Goal: Book appointment/travel/reservation

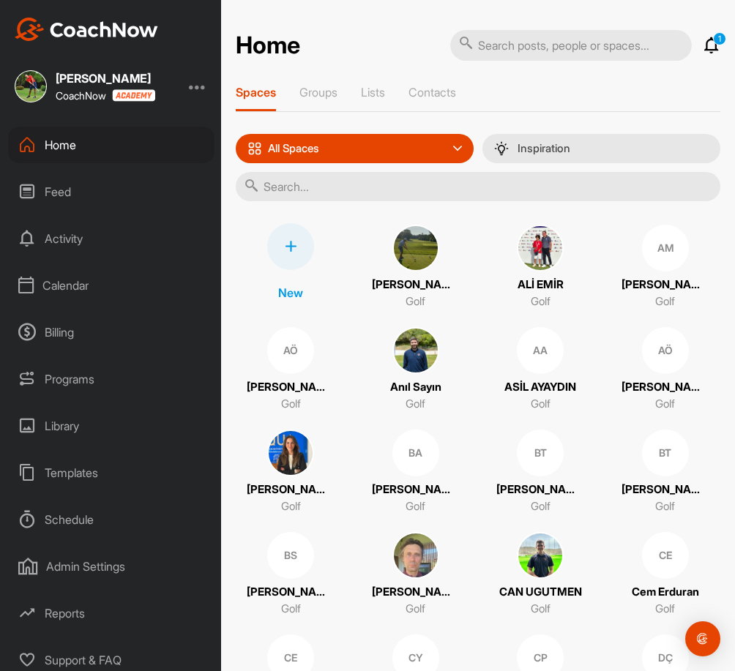
click at [82, 280] on div "Calendar" at bounding box center [111, 285] width 206 height 37
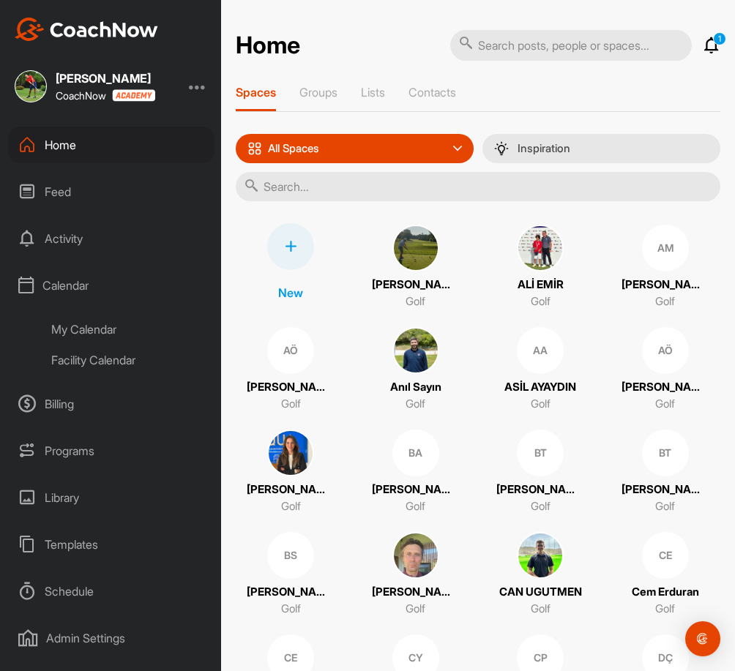
click at [106, 360] on div "Facility Calendar" at bounding box center [128, 360] width 174 height 31
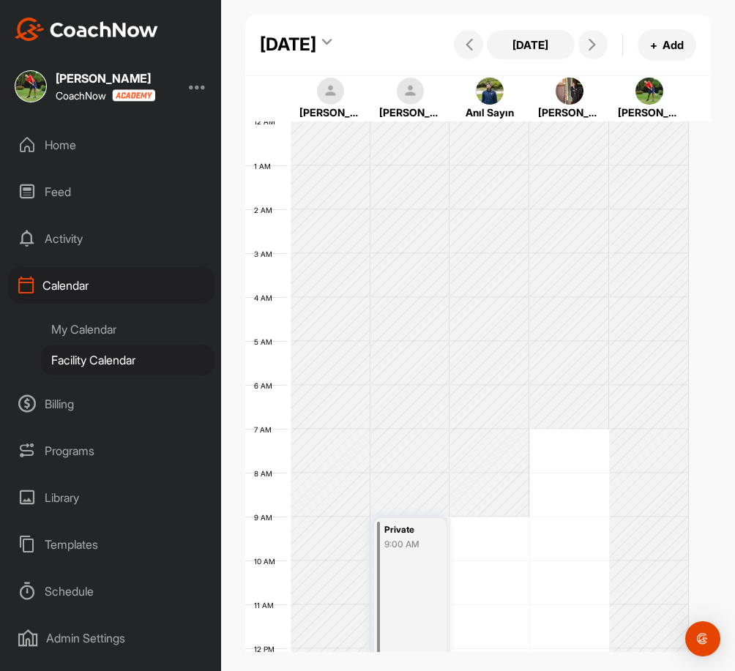
scroll to position [253, 0]
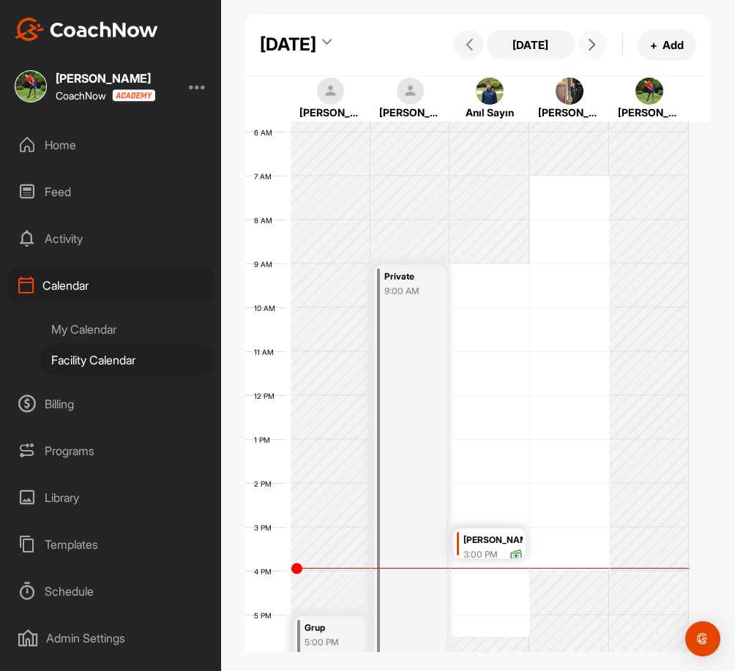
click at [586, 51] on icon at bounding box center [592, 45] width 12 height 12
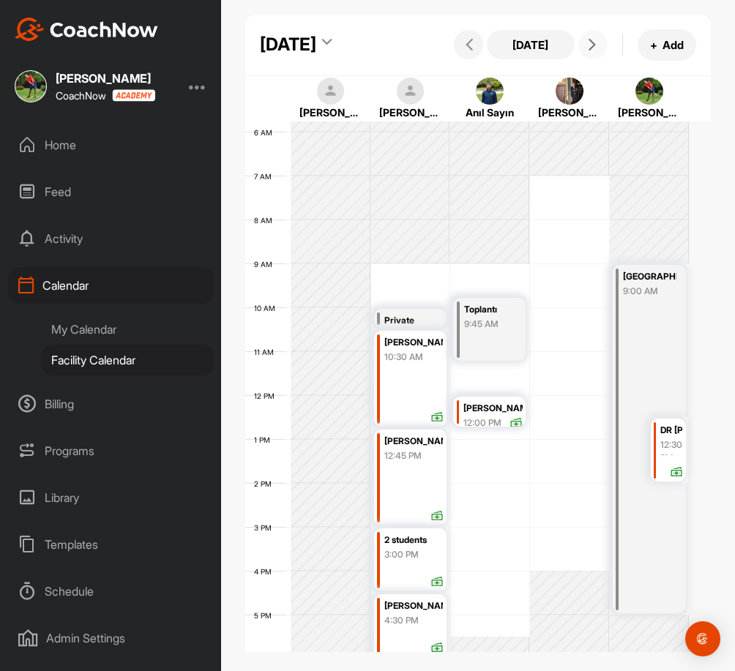
click at [586, 51] on icon at bounding box center [592, 45] width 12 height 12
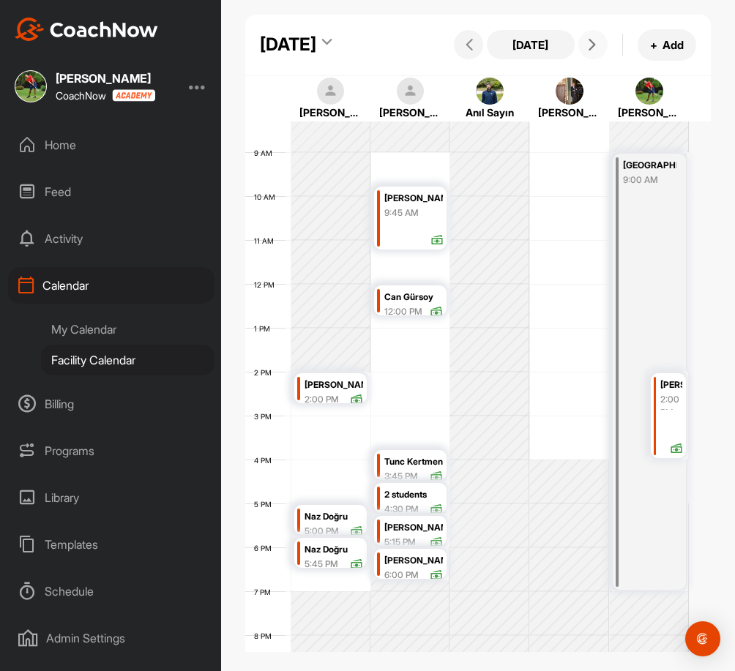
scroll to position [400, 0]
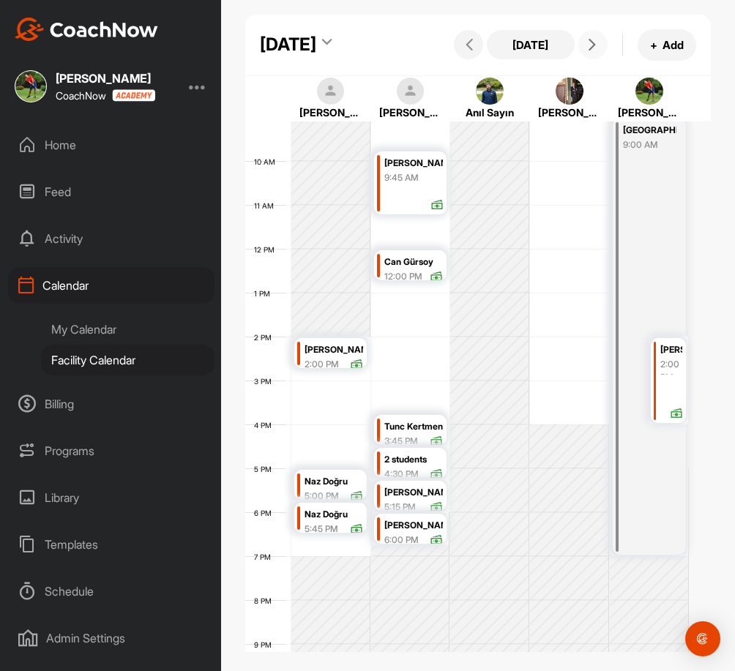
click at [586, 51] on icon at bounding box center [592, 45] width 12 height 12
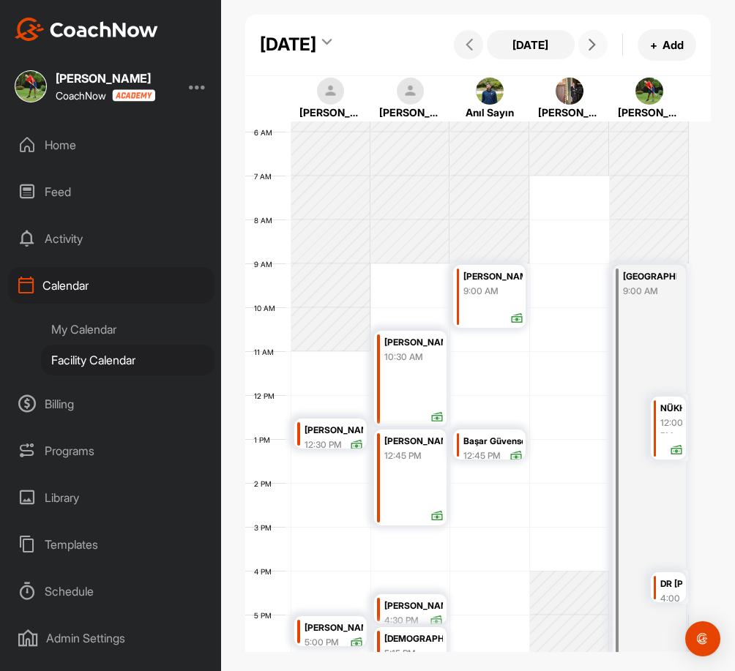
click at [318, 412] on div "12 AM 1 AM 2 AM 3 AM 4 AM 5 AM 6 AM 7 AM 8 AM 9 AM 10 AM 11 AM 12 PM 1 PM 2 PM …" at bounding box center [467, 395] width 444 height 1054
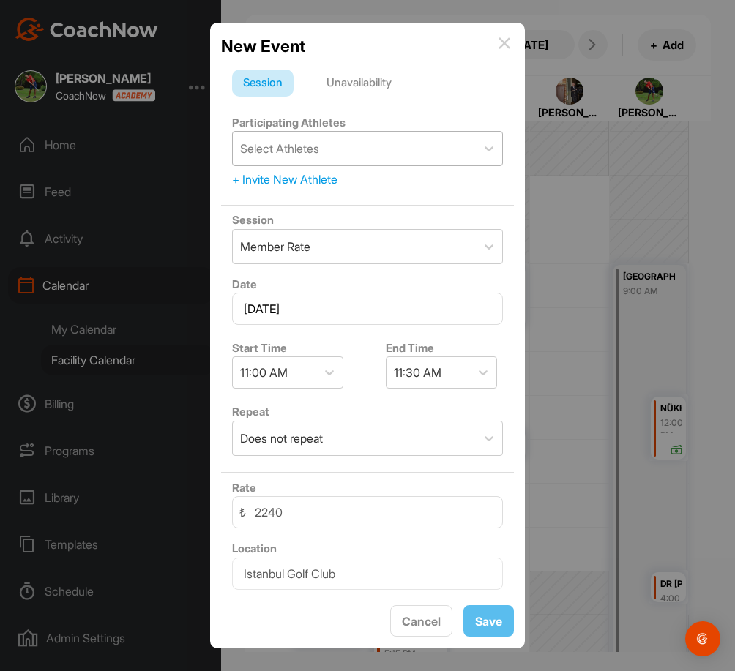
click at [299, 144] on div "Select Athletes" at bounding box center [279, 149] width 79 height 18
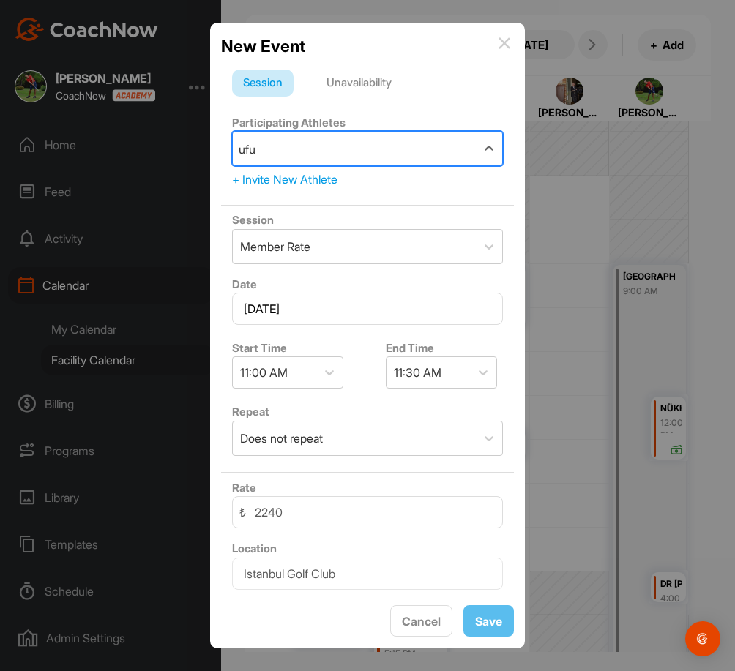
type input "ufuk"
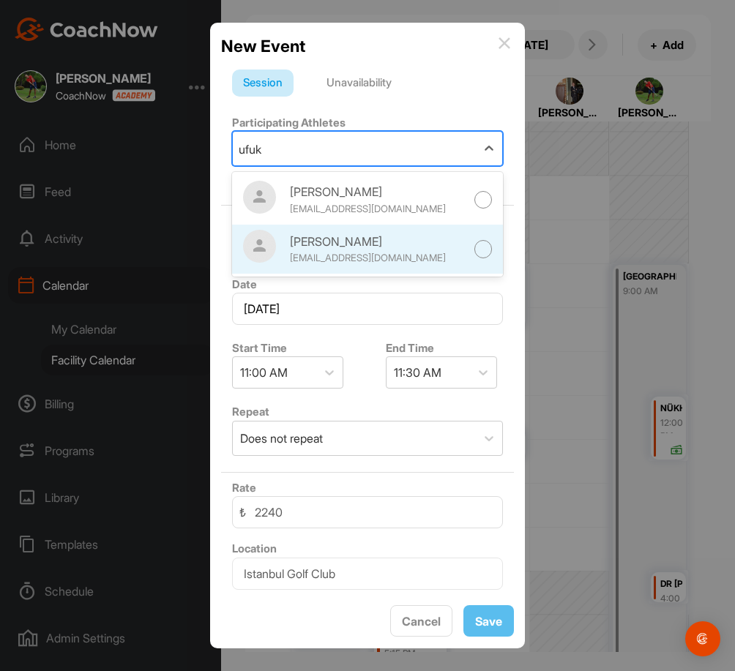
click at [474, 252] on div at bounding box center [483, 249] width 18 height 18
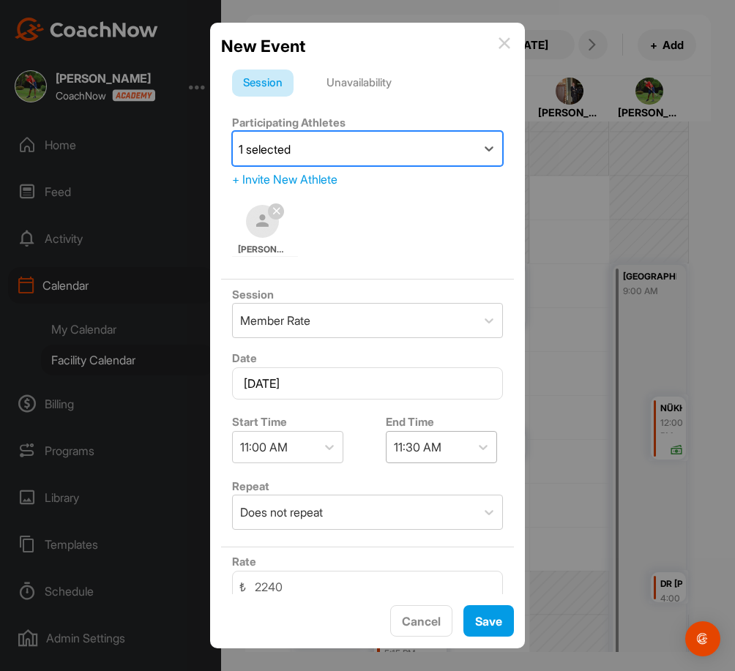
click at [435, 453] on div "11:30 AM" at bounding box center [418, 448] width 48 height 18
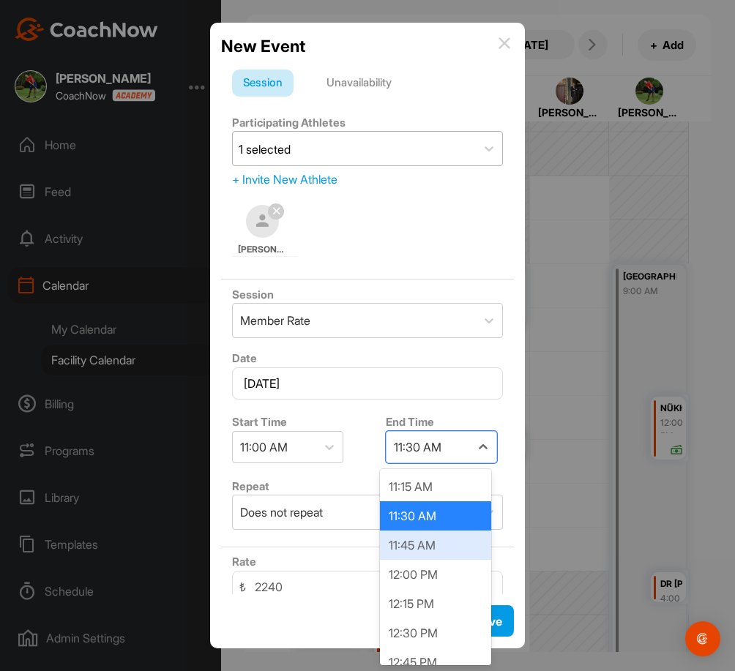
click at [416, 548] on div "11:45 AM" at bounding box center [435, 545] width 111 height 29
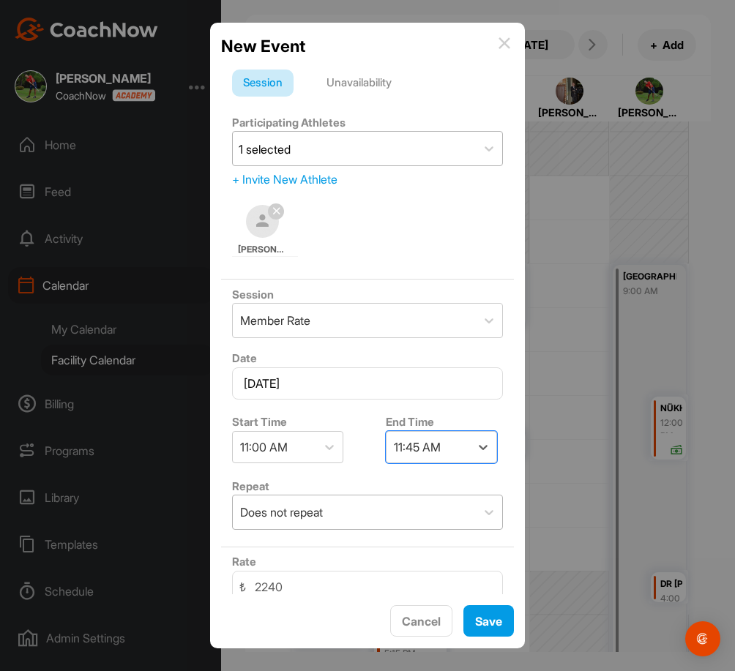
click at [302, 513] on div "Does not repeat" at bounding box center [281, 513] width 83 height 18
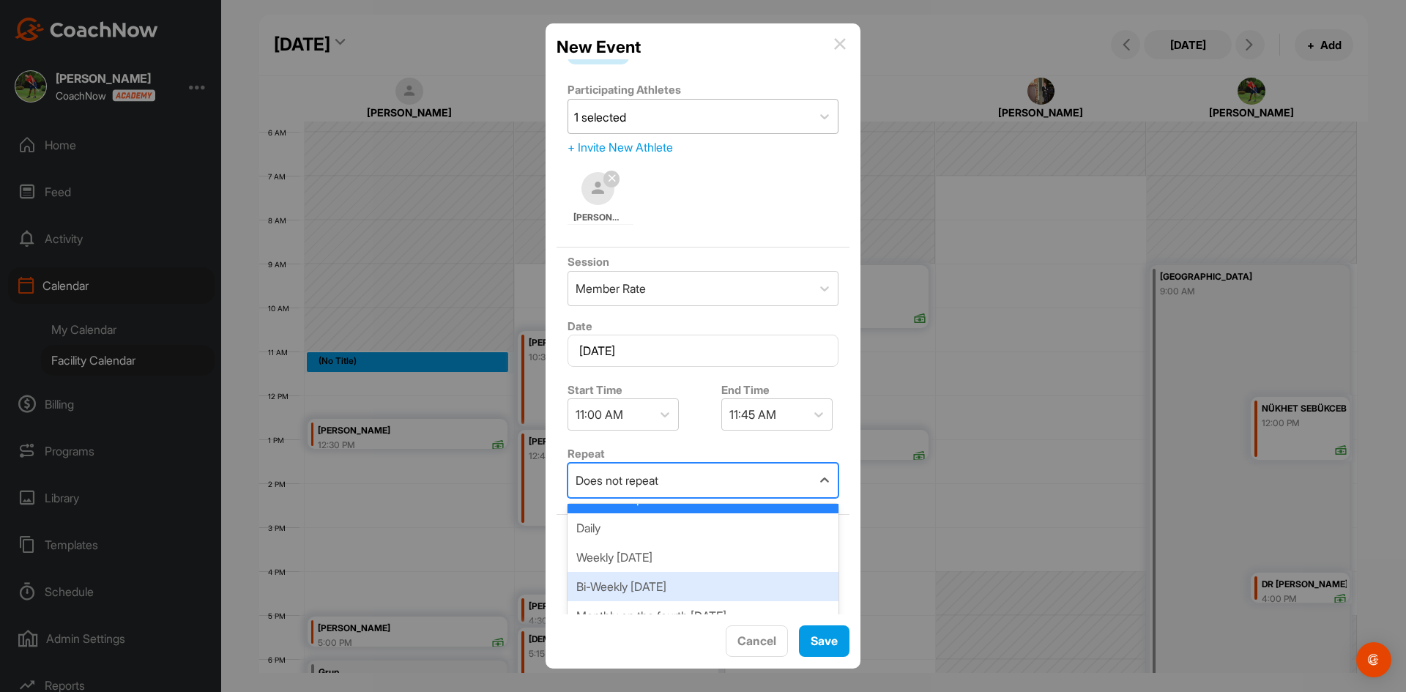
scroll to position [59, 0]
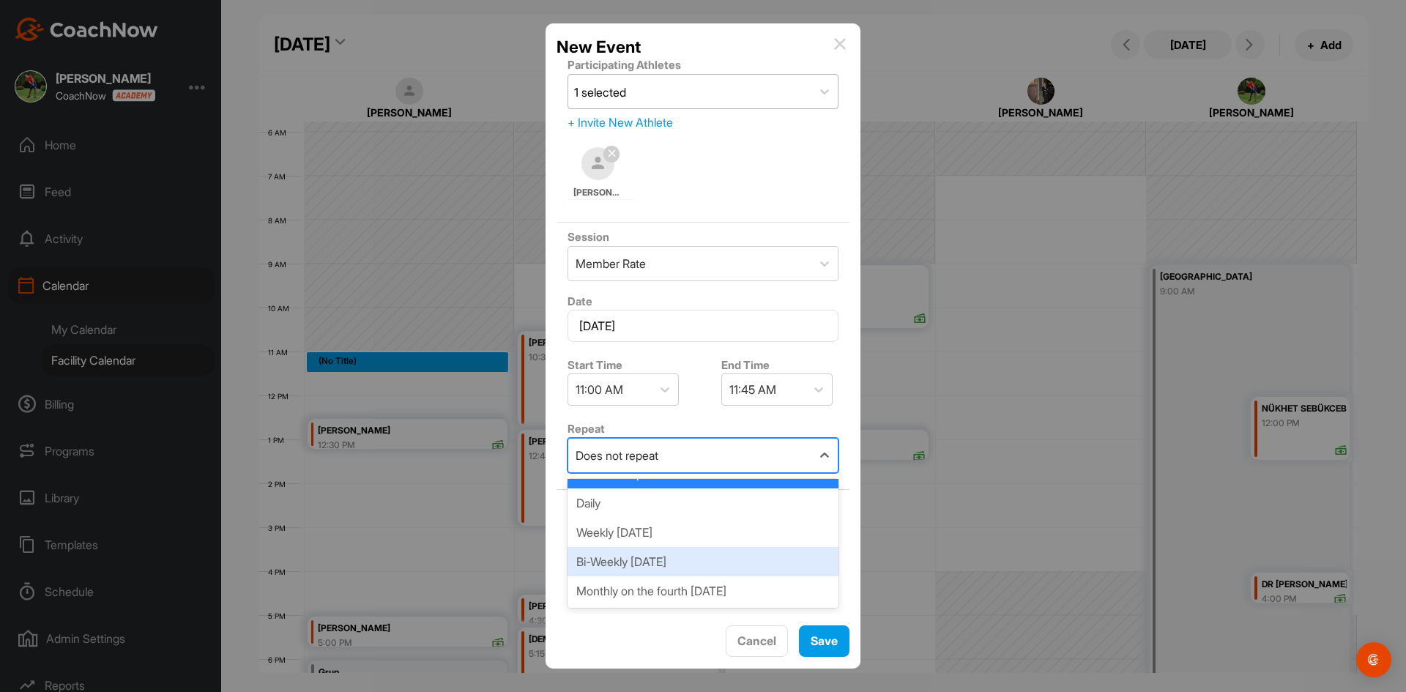
click at [694, 561] on div "Bi-Weekly [DATE]" at bounding box center [702, 561] width 271 height 29
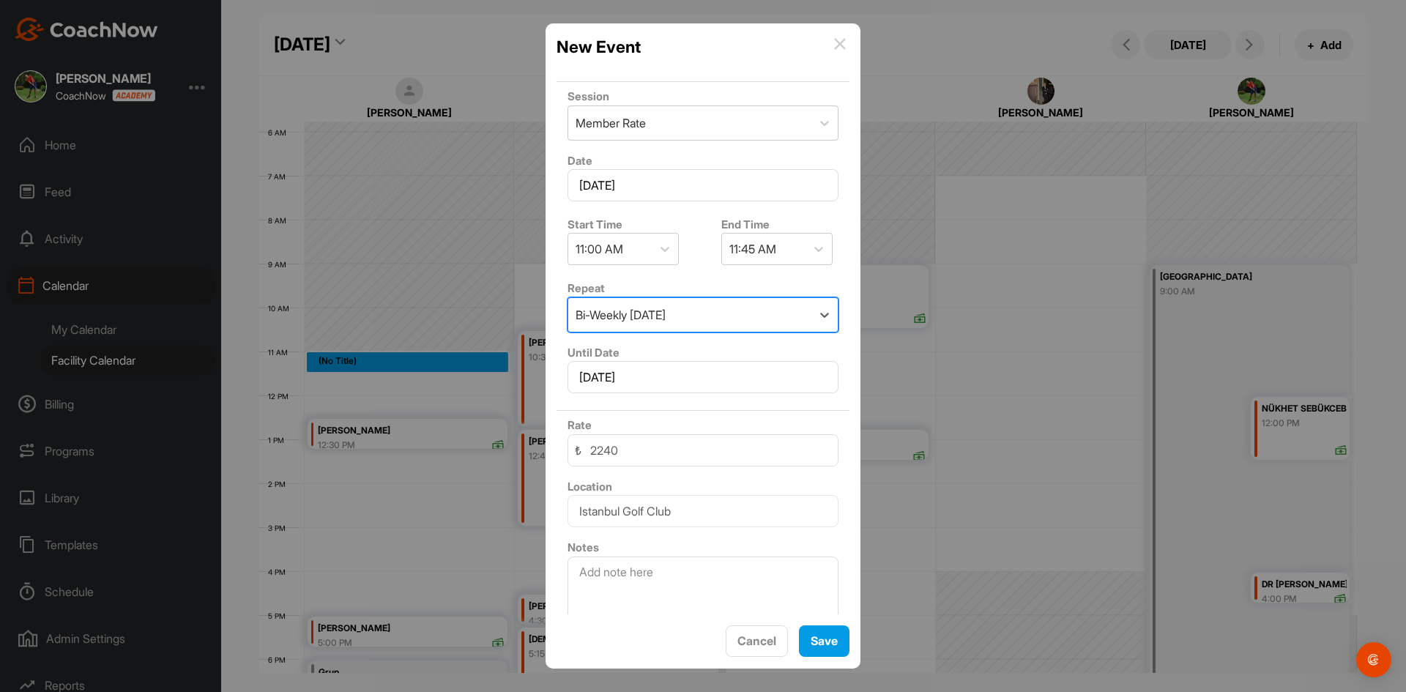
scroll to position [205, 0]
click at [690, 375] on input "[DATE]" at bounding box center [702, 371] width 271 height 32
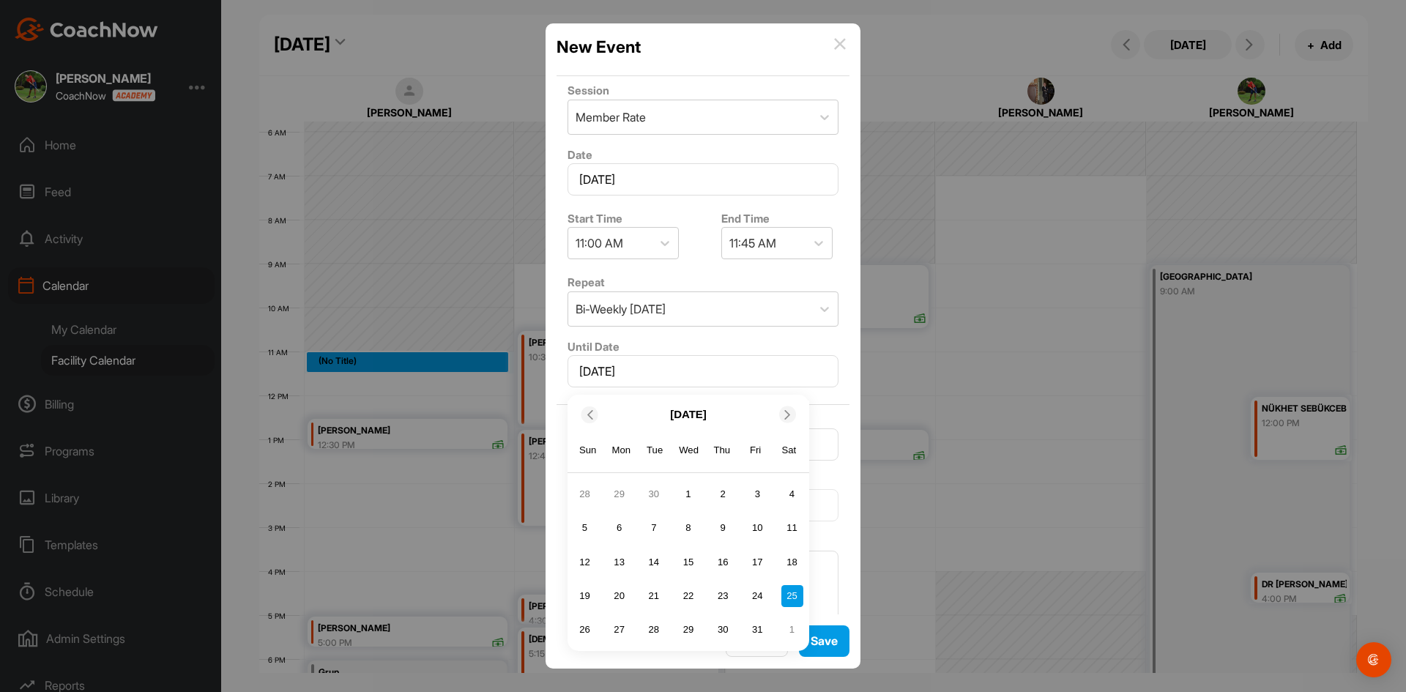
click at [734, 417] on icon at bounding box center [788, 415] width 10 height 10
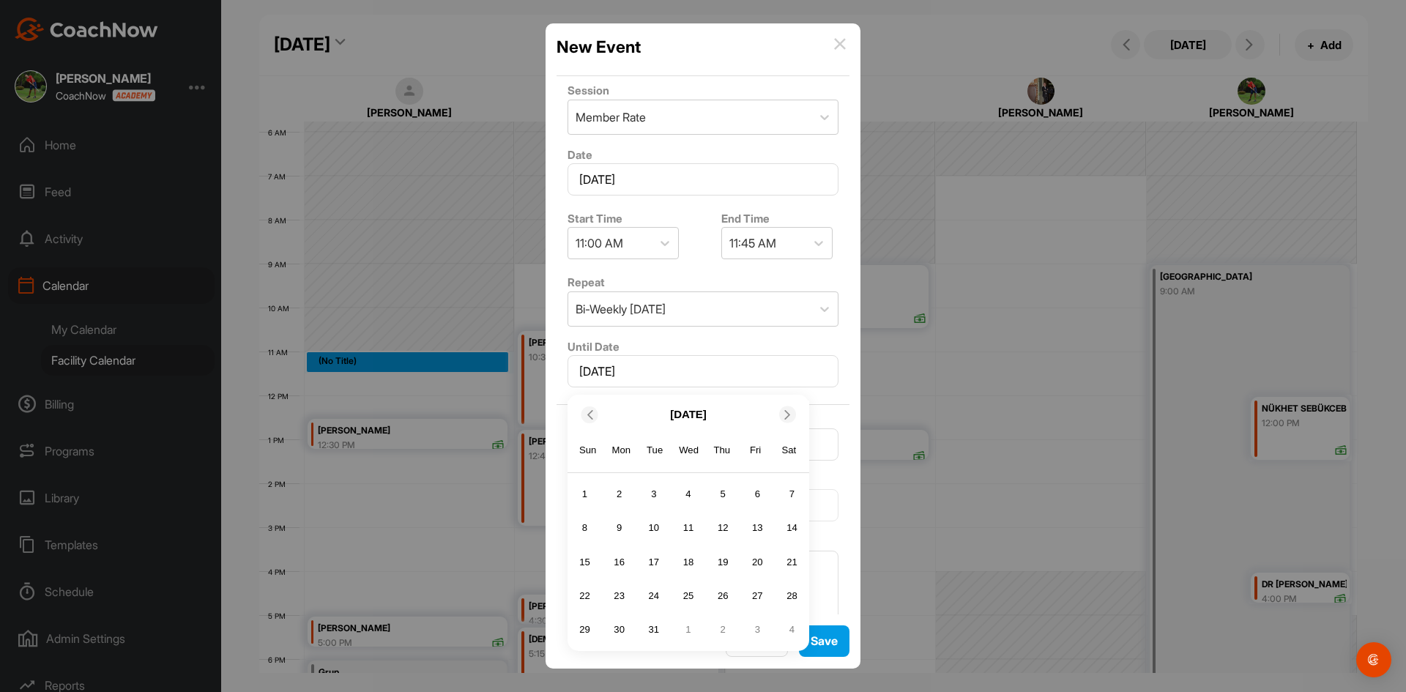
click at [734, 417] on icon at bounding box center [788, 415] width 10 height 10
click at [593, 410] on icon at bounding box center [589, 415] width 10 height 10
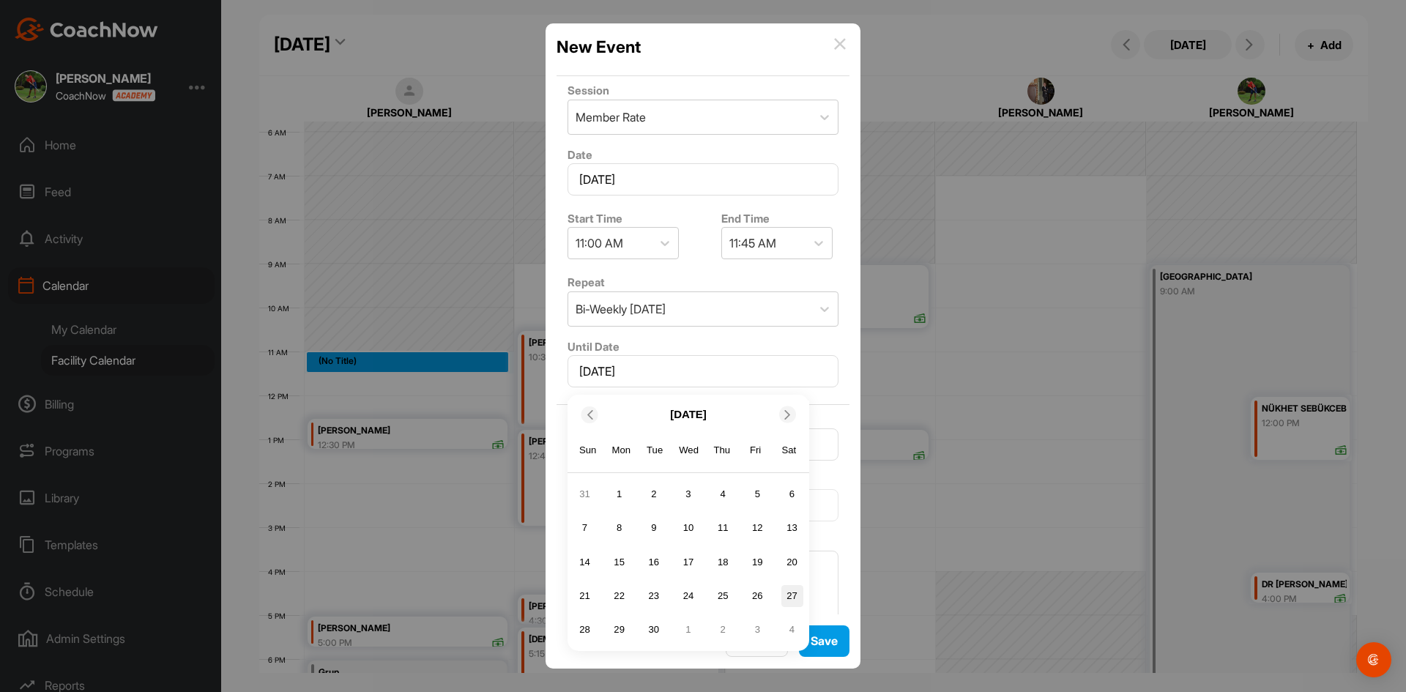
click at [734, 599] on div "27" at bounding box center [792, 596] width 22 height 22
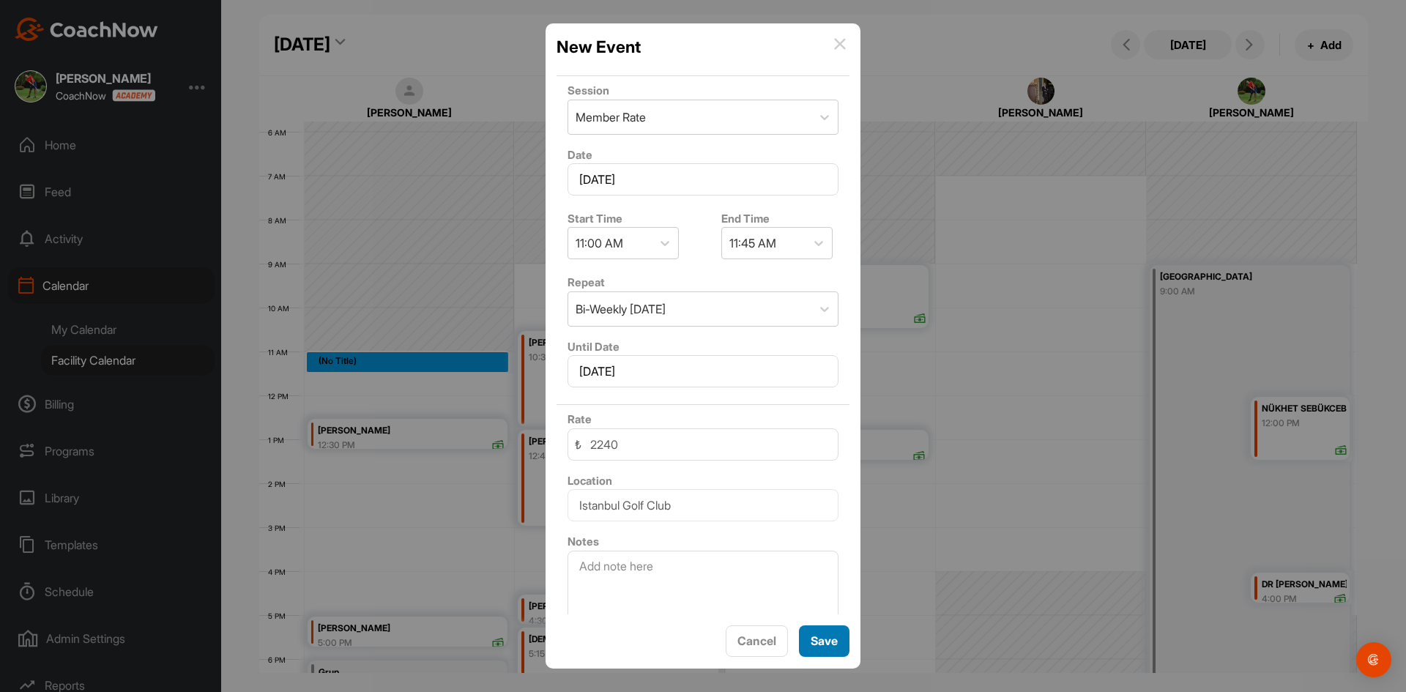
click at [734, 643] on button "Save" at bounding box center [824, 640] width 51 height 31
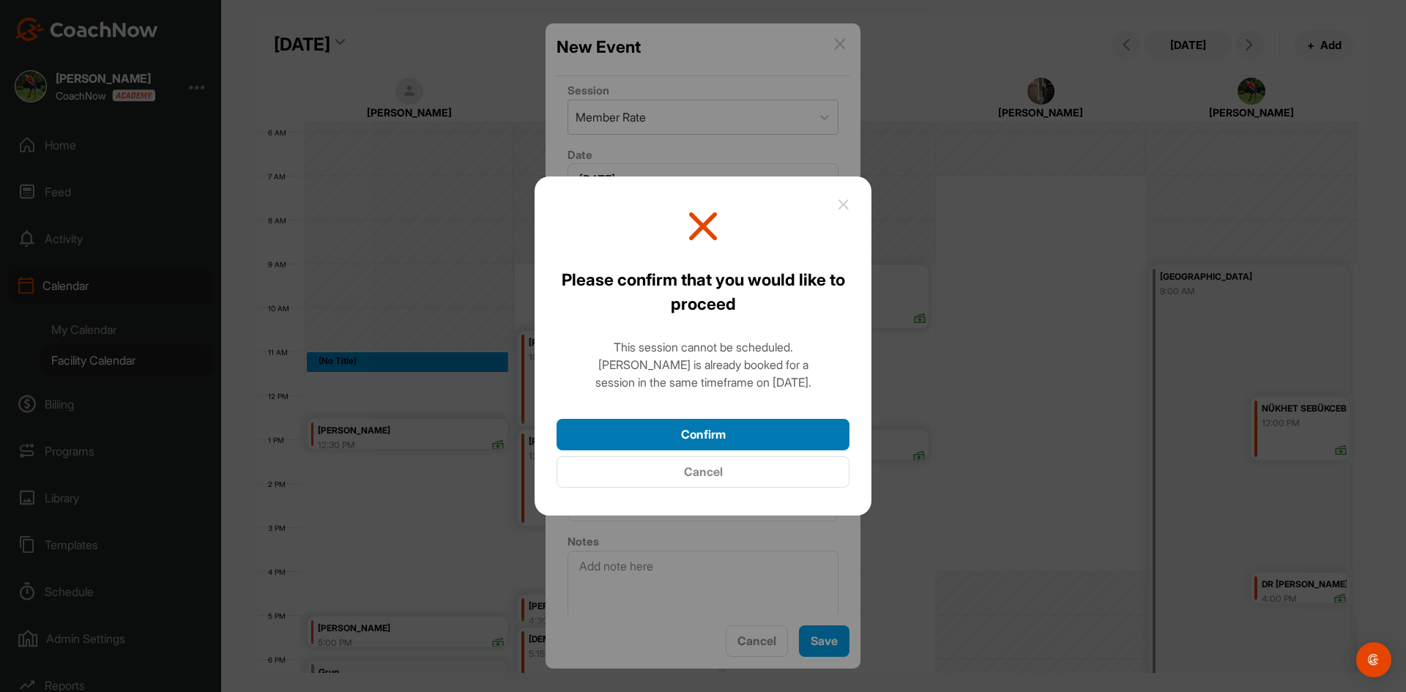
click at [734, 433] on button "Confirm" at bounding box center [702, 434] width 293 height 31
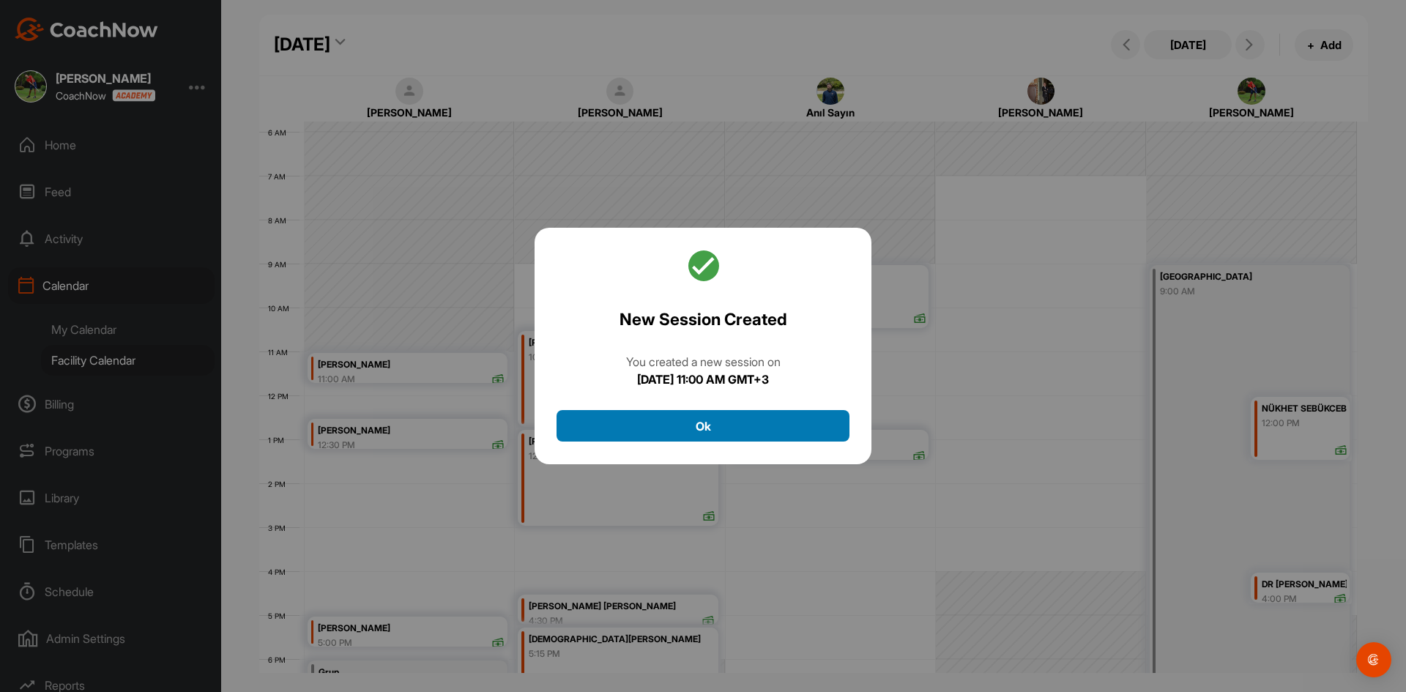
click at [734, 429] on button "Ok" at bounding box center [702, 425] width 293 height 31
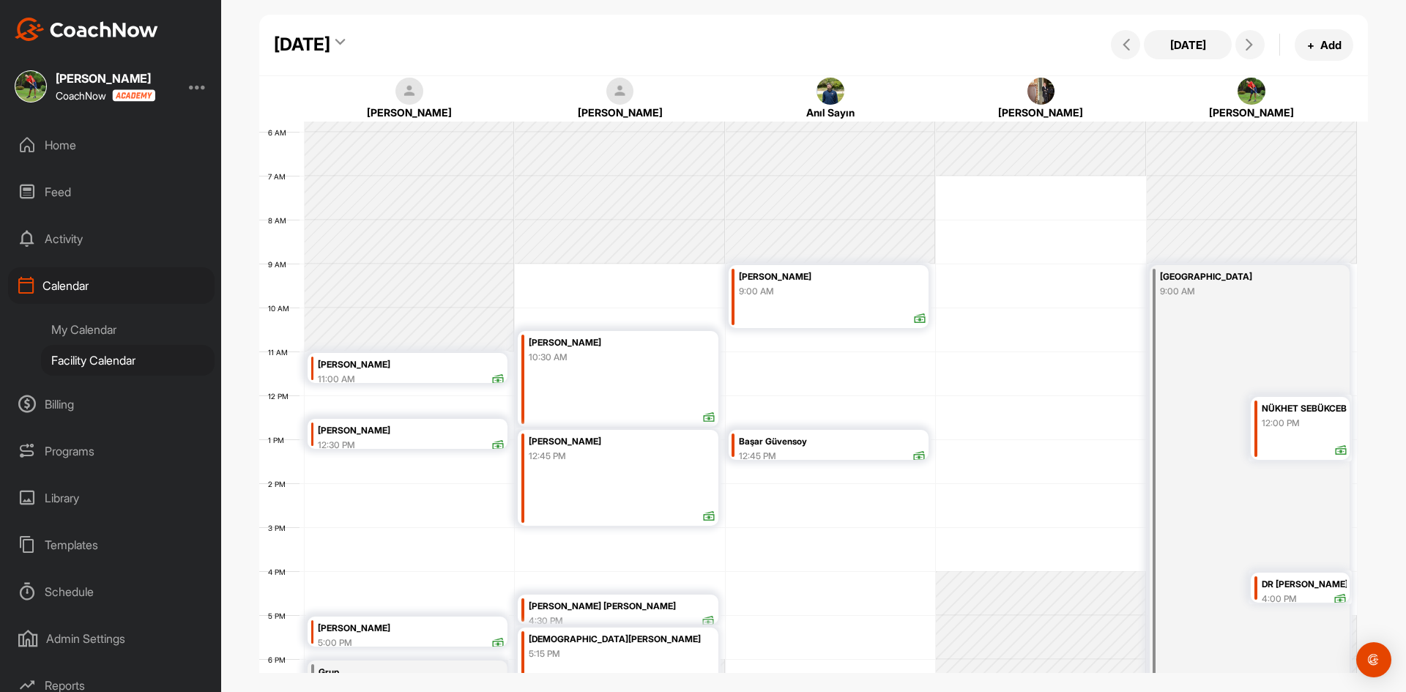
click at [324, 395] on div "12 AM 1 AM 2 AM 3 AM 4 AM 5 AM 6 AM 7 AM 8 AM 9 AM 10 AM 11 AM 12 PM 1 PM 2 PM …" at bounding box center [807, 395] width 1097 height 1054
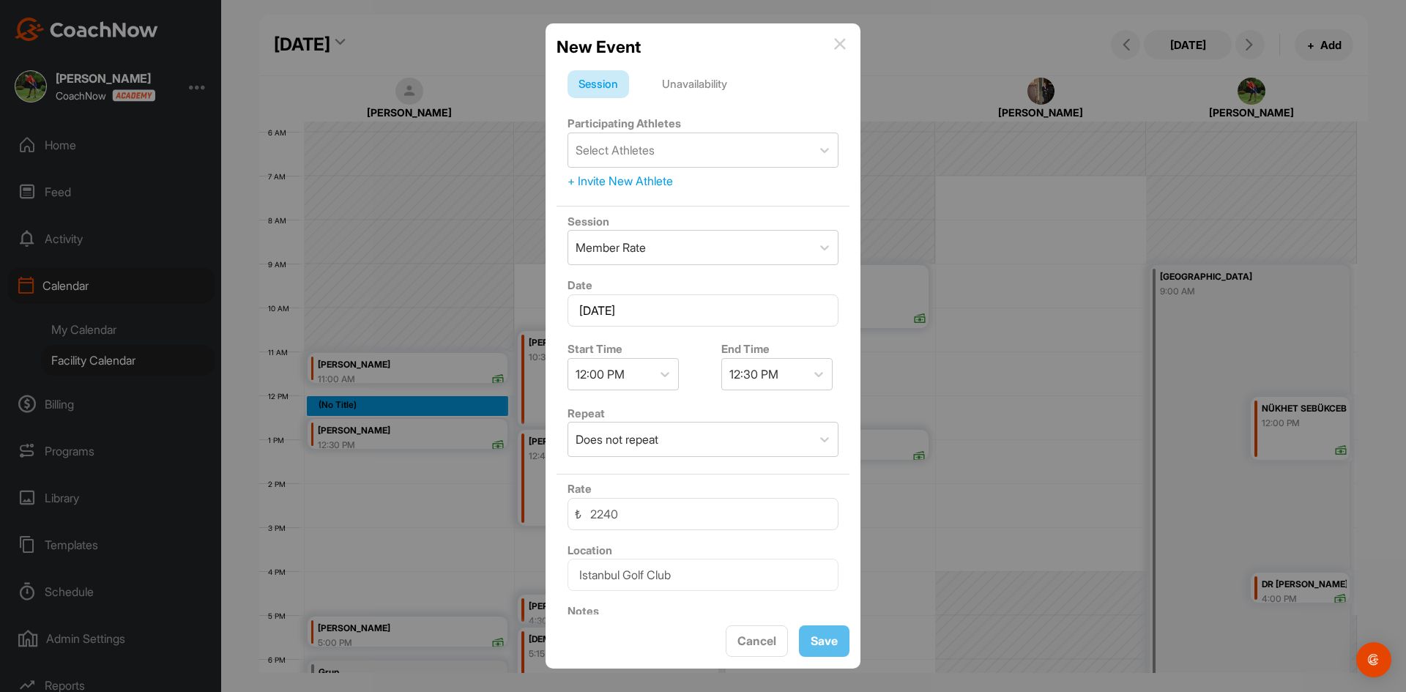
drag, startPoint x: 406, startPoint y: 402, endPoint x: 406, endPoint y: 392, distance: 9.5
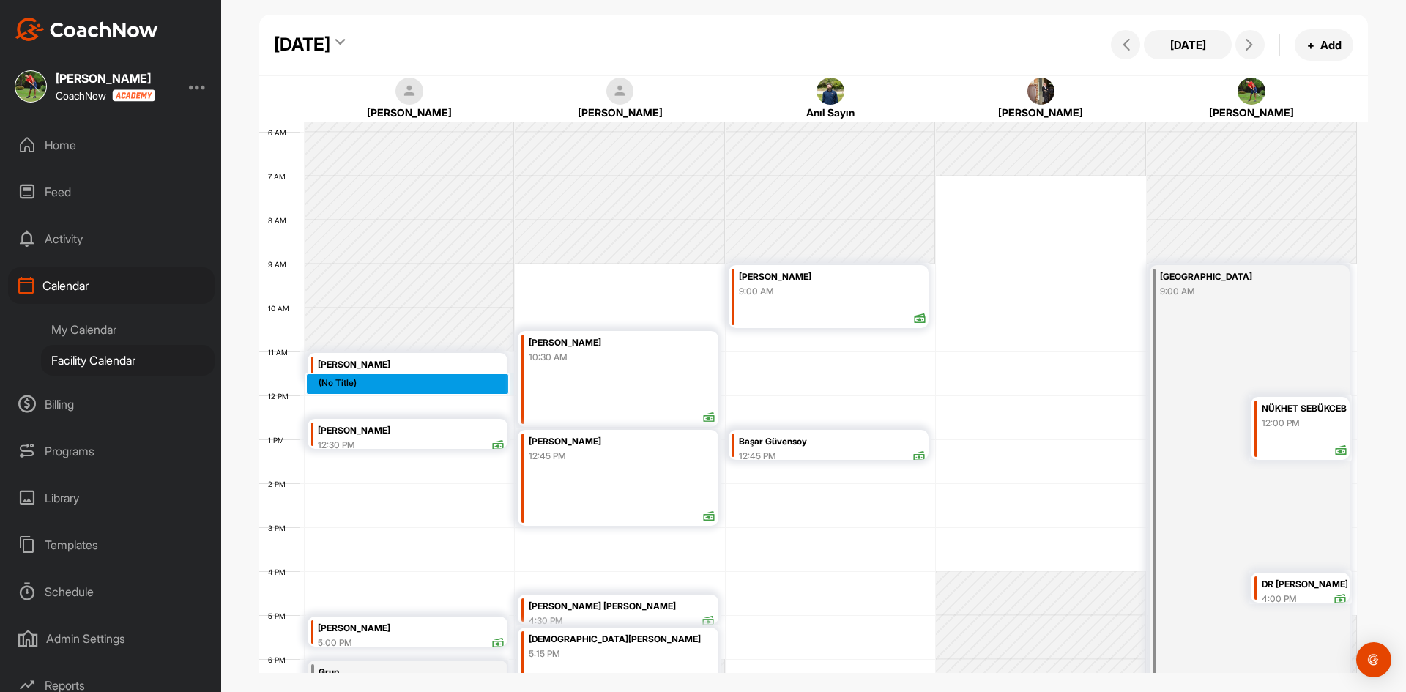
click at [398, 389] on div "12 AM 1 AM 2 AM 3 AM 4 AM 5 AM 6 AM 7 AM 8 AM 9 AM 10 AM 11 AM 12 PM 1 PM 2 PM …" at bounding box center [807, 395] width 1097 height 1054
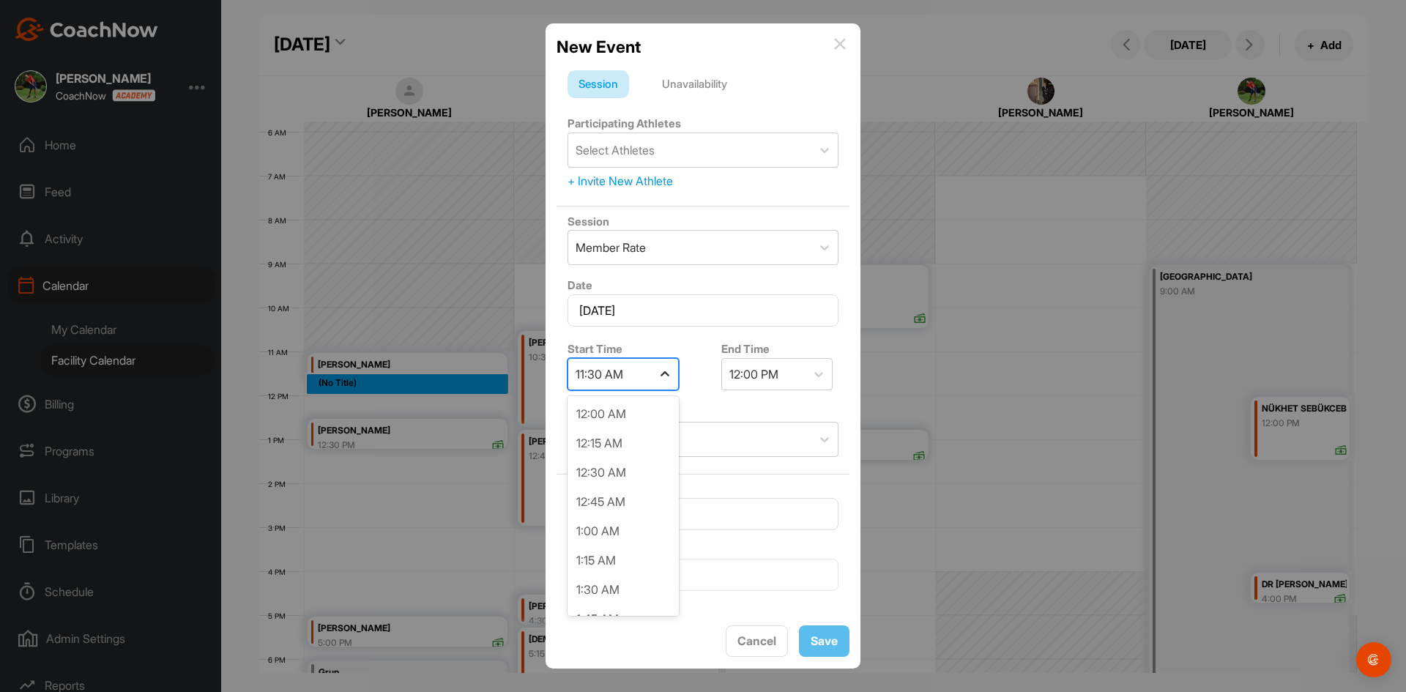
click at [668, 373] on icon at bounding box center [664, 374] width 15 height 15
click at [625, 547] on div "11:45 AM" at bounding box center [622, 547] width 111 height 29
click at [685, 157] on div "Select Athletes" at bounding box center [689, 150] width 243 height 34
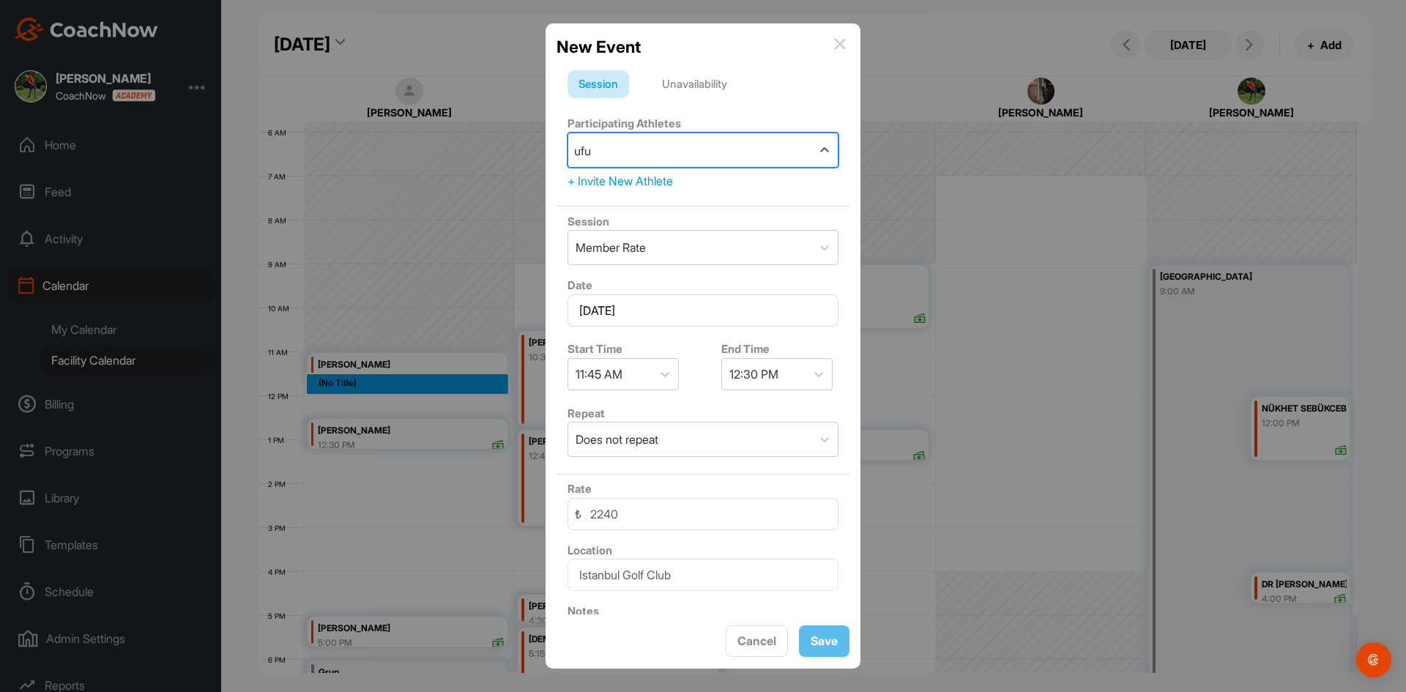
type input "ufuk"
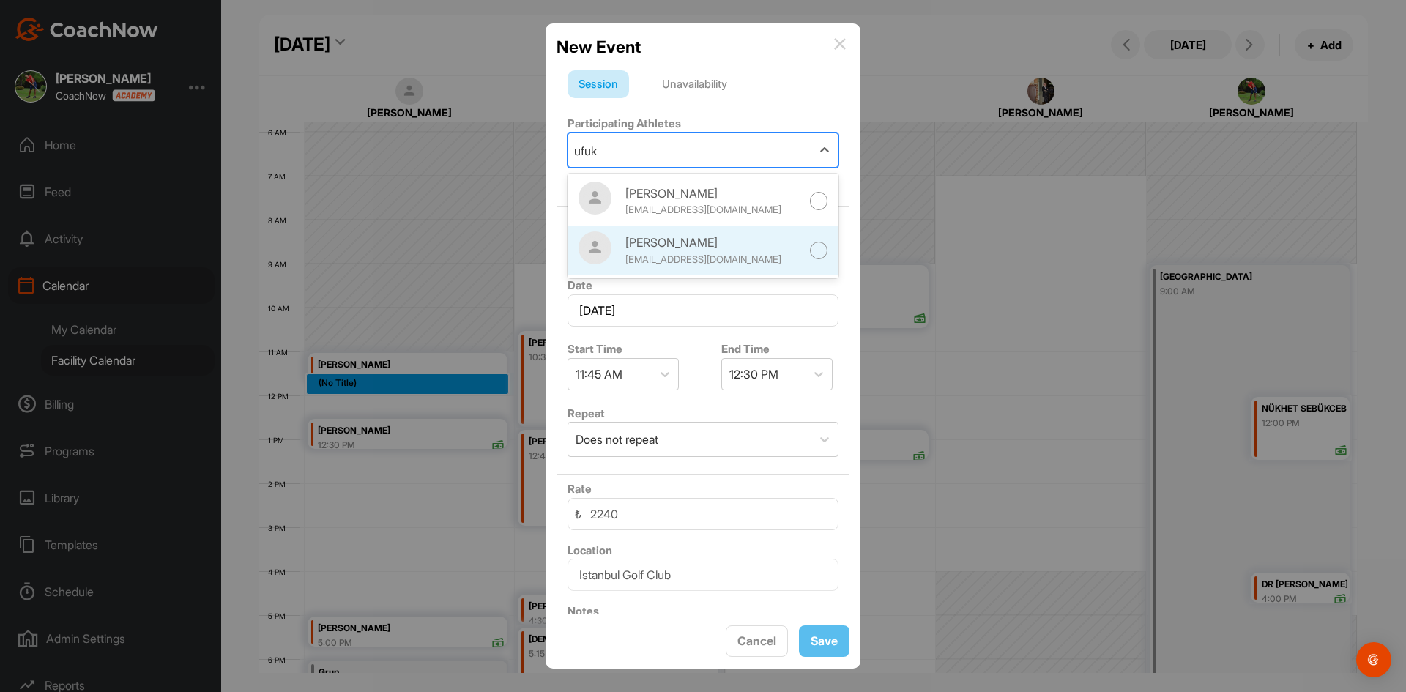
click at [734, 252] on div at bounding box center [819, 251] width 18 height 18
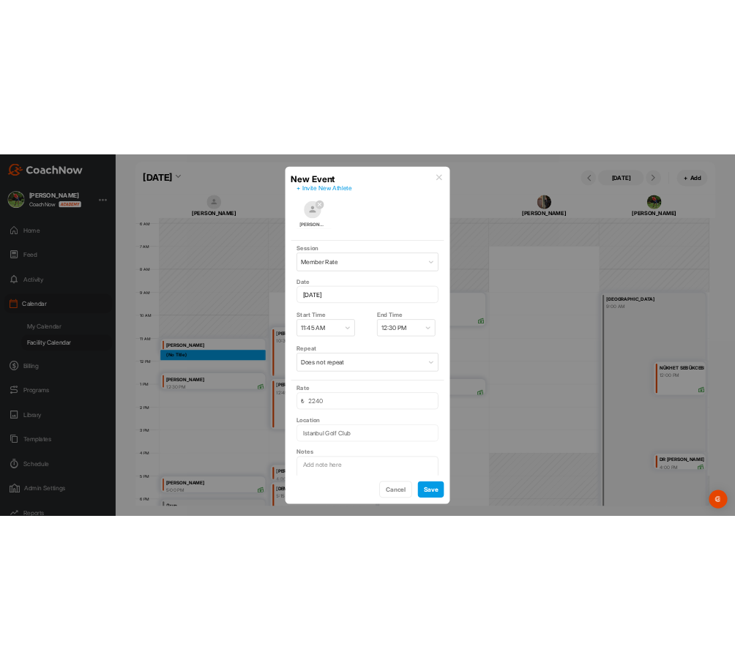
scroll to position [146, 0]
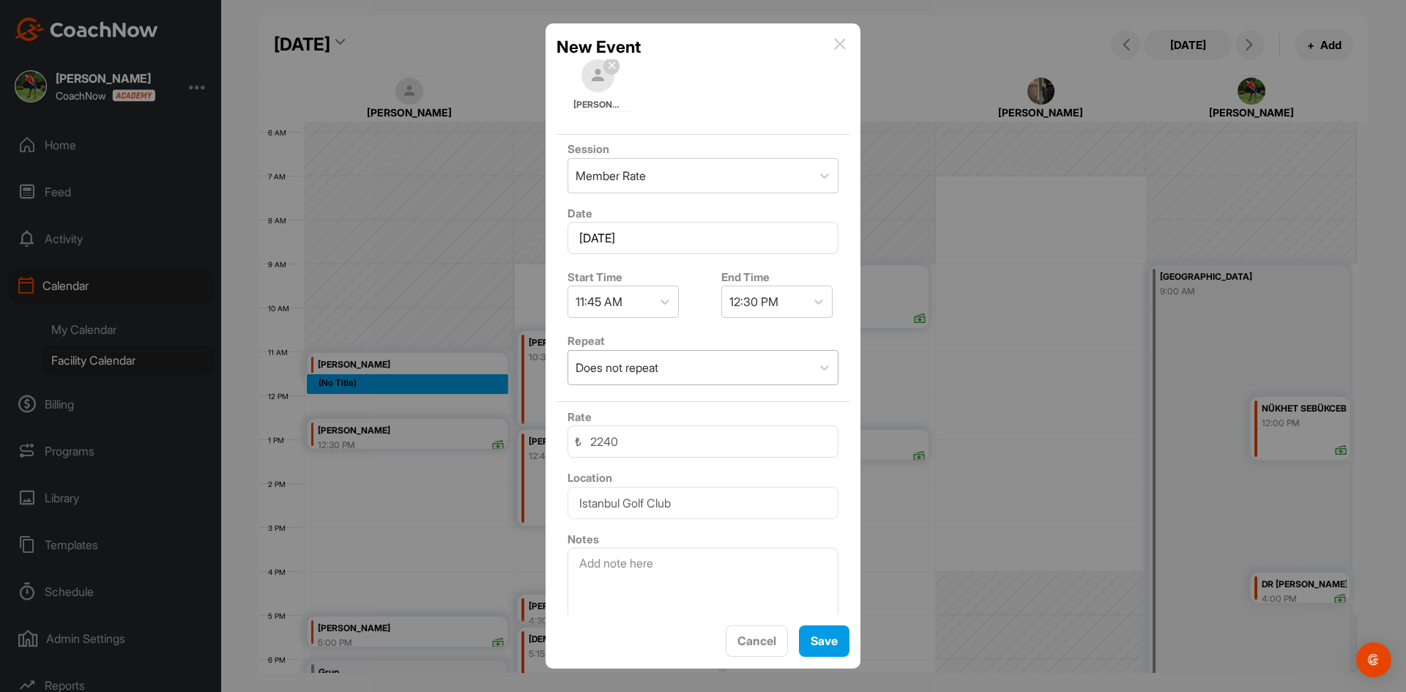
click at [718, 366] on div "Does not repeat" at bounding box center [689, 368] width 243 height 34
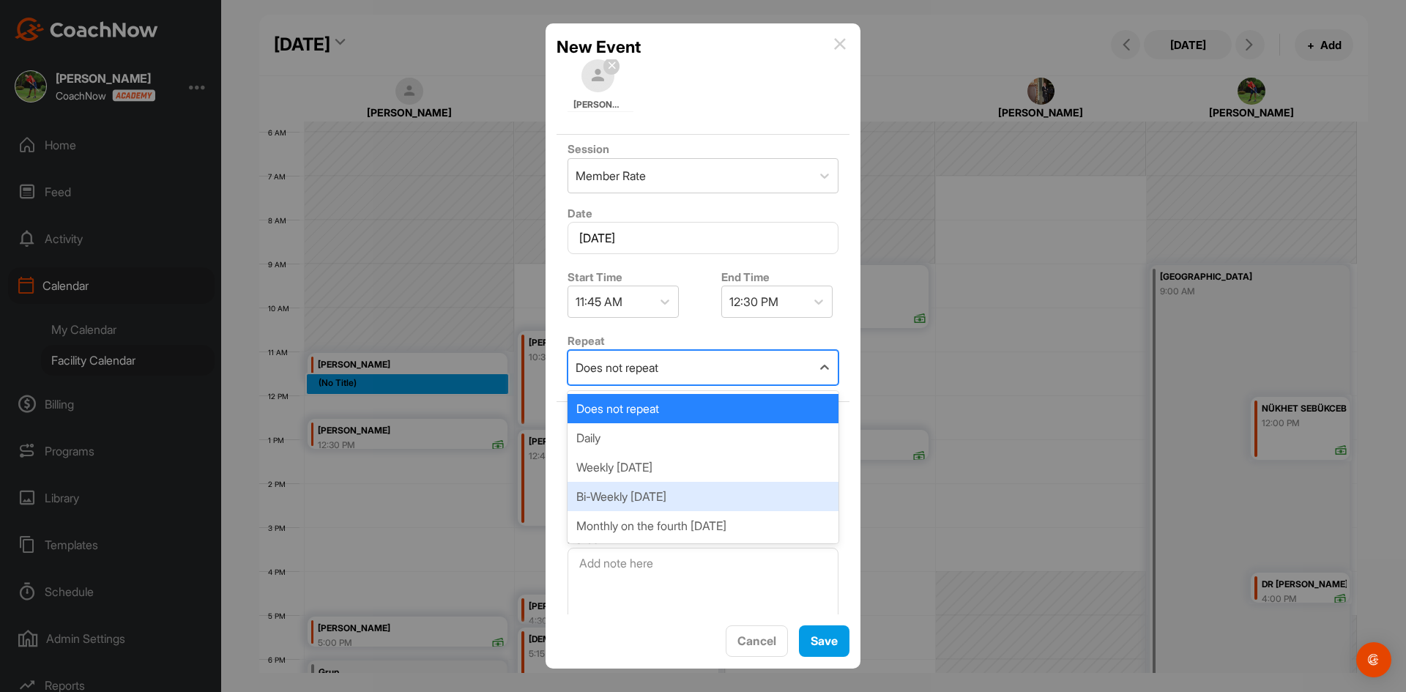
click at [710, 494] on div "Bi-Weekly [DATE]" at bounding box center [702, 496] width 271 height 29
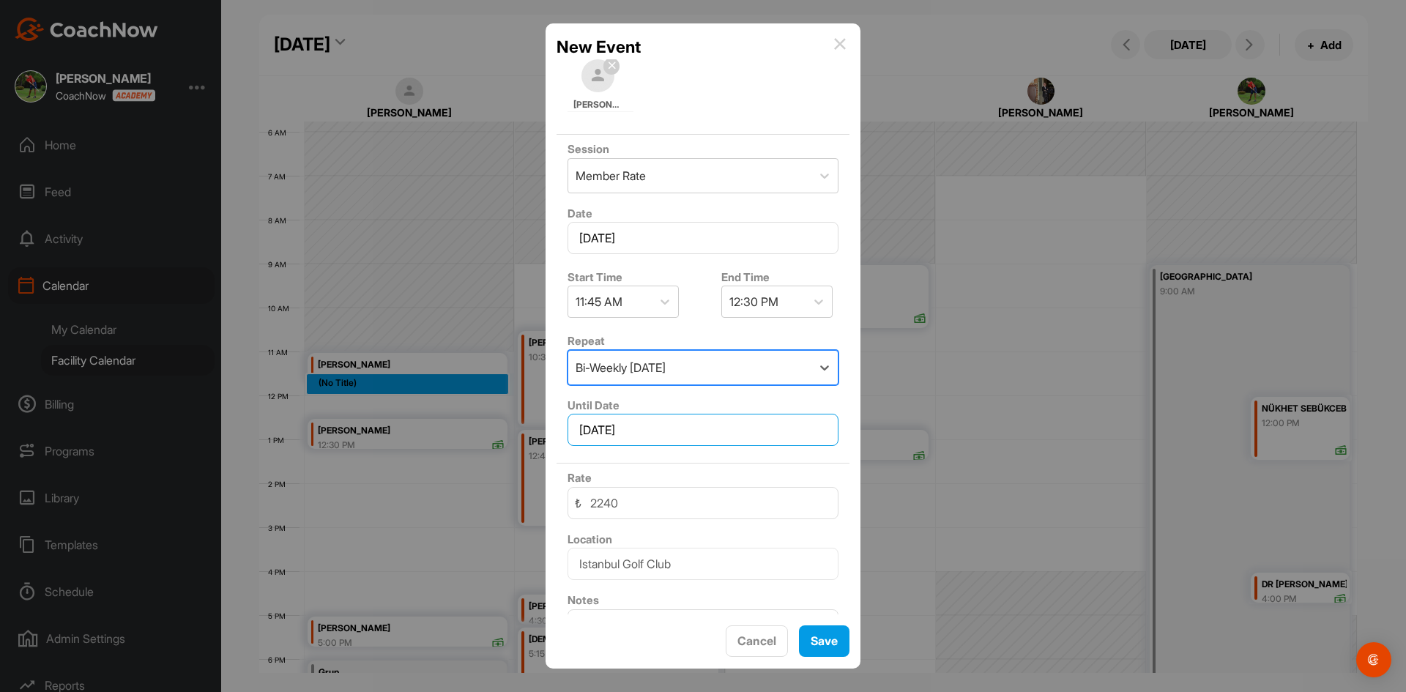
click at [691, 429] on input "[DATE]" at bounding box center [702, 430] width 271 height 32
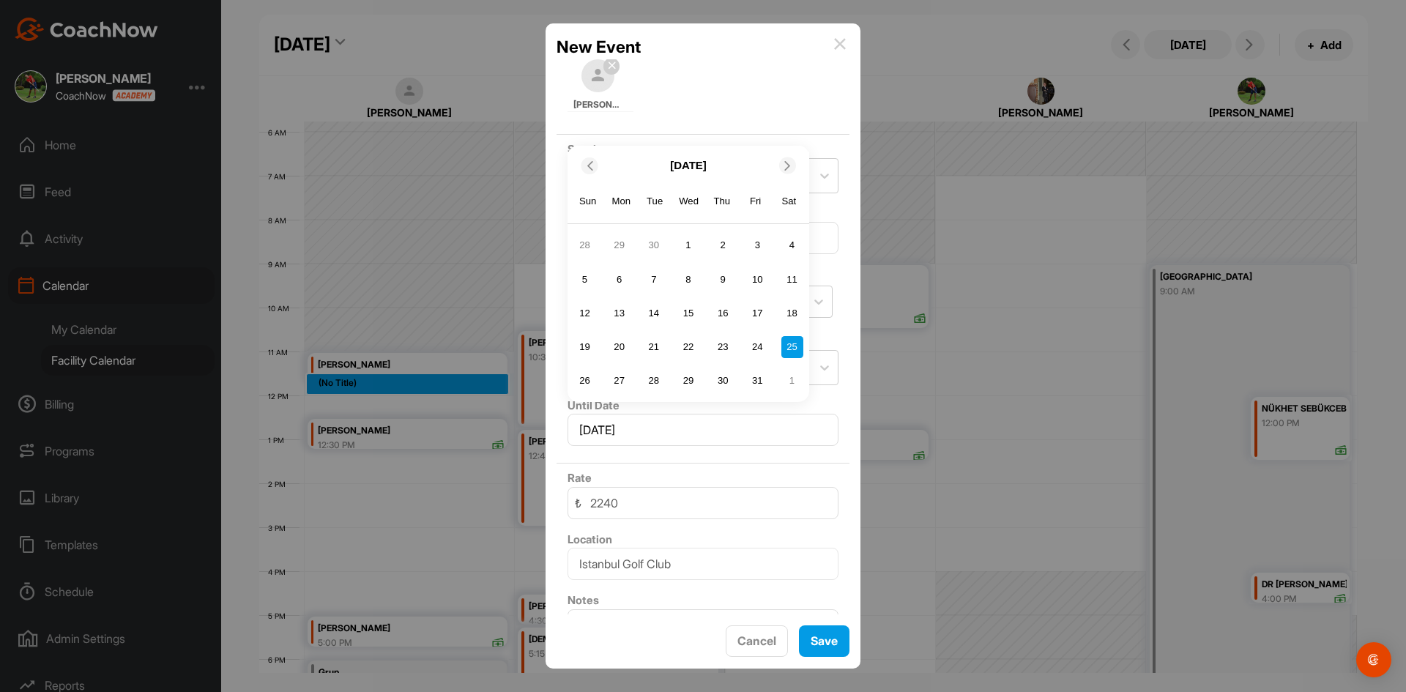
click at [734, 166] on icon at bounding box center [788, 166] width 10 height 10
click at [734, 192] on div "Sat" at bounding box center [789, 201] width 19 height 19
click at [734, 135] on icon at bounding box center [788, 132] width 10 height 10
click at [734, 168] on icon at bounding box center [788, 166] width 10 height 10
click at [734, 164] on icon at bounding box center [788, 166] width 10 height 10
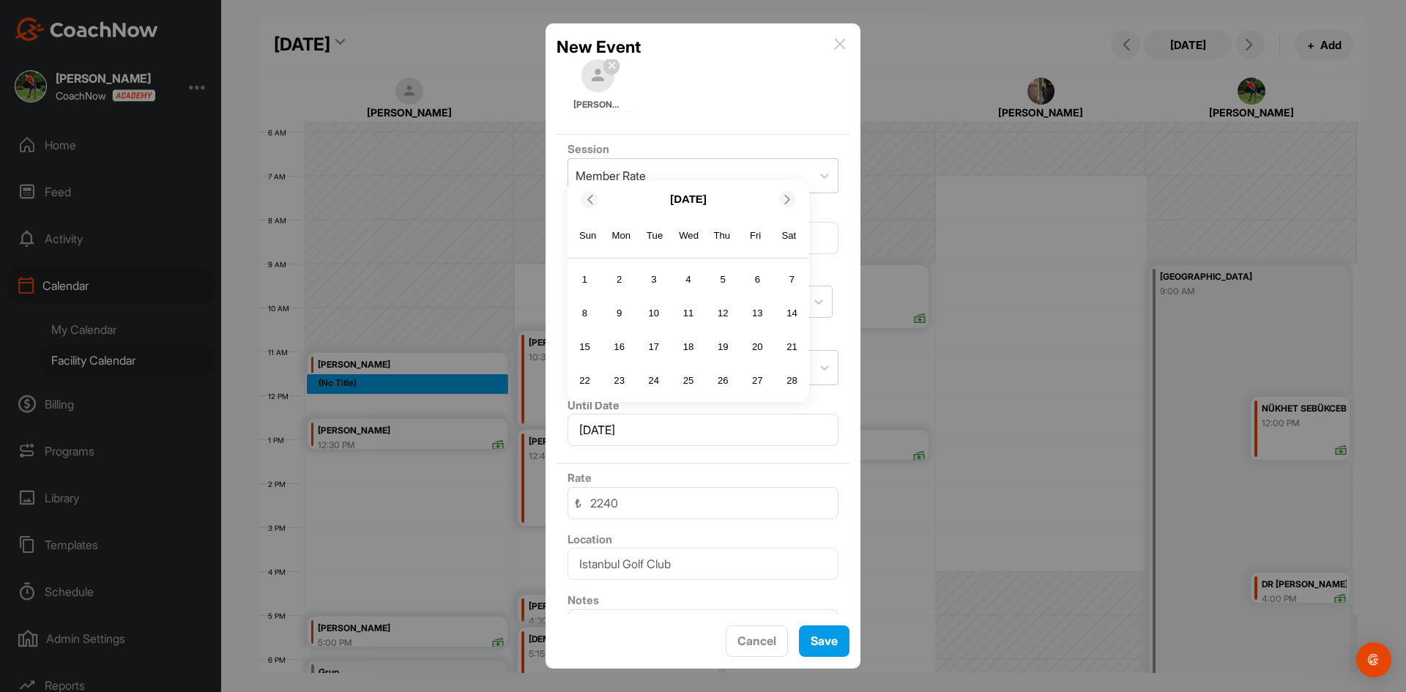
click at [734, 198] on div at bounding box center [787, 199] width 17 height 17
click at [734, 164] on span at bounding box center [788, 166] width 15 height 10
click at [734, 168] on icon at bounding box center [788, 166] width 10 height 10
click at [734, 128] on icon at bounding box center [788, 132] width 10 height 10
click at [734, 346] on div "27" at bounding box center [792, 347] width 22 height 22
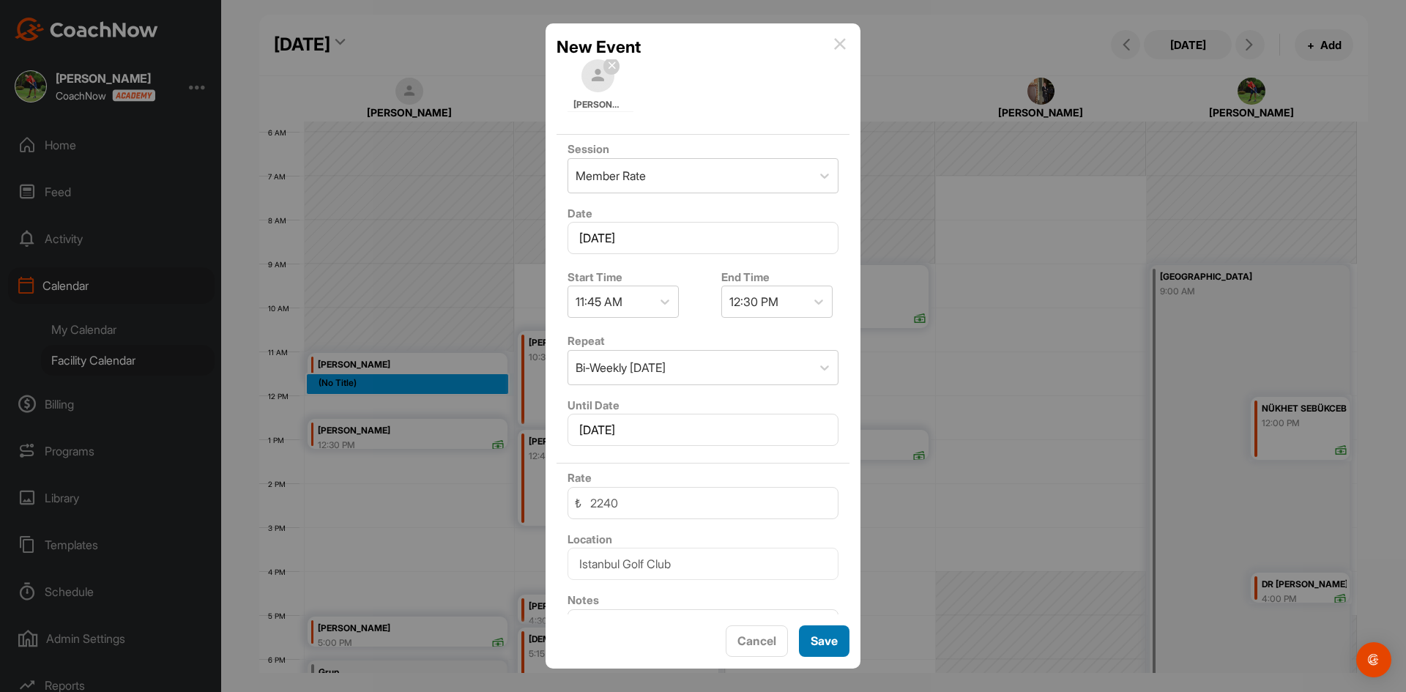
click at [734, 640] on span "Save" at bounding box center [823, 640] width 27 height 15
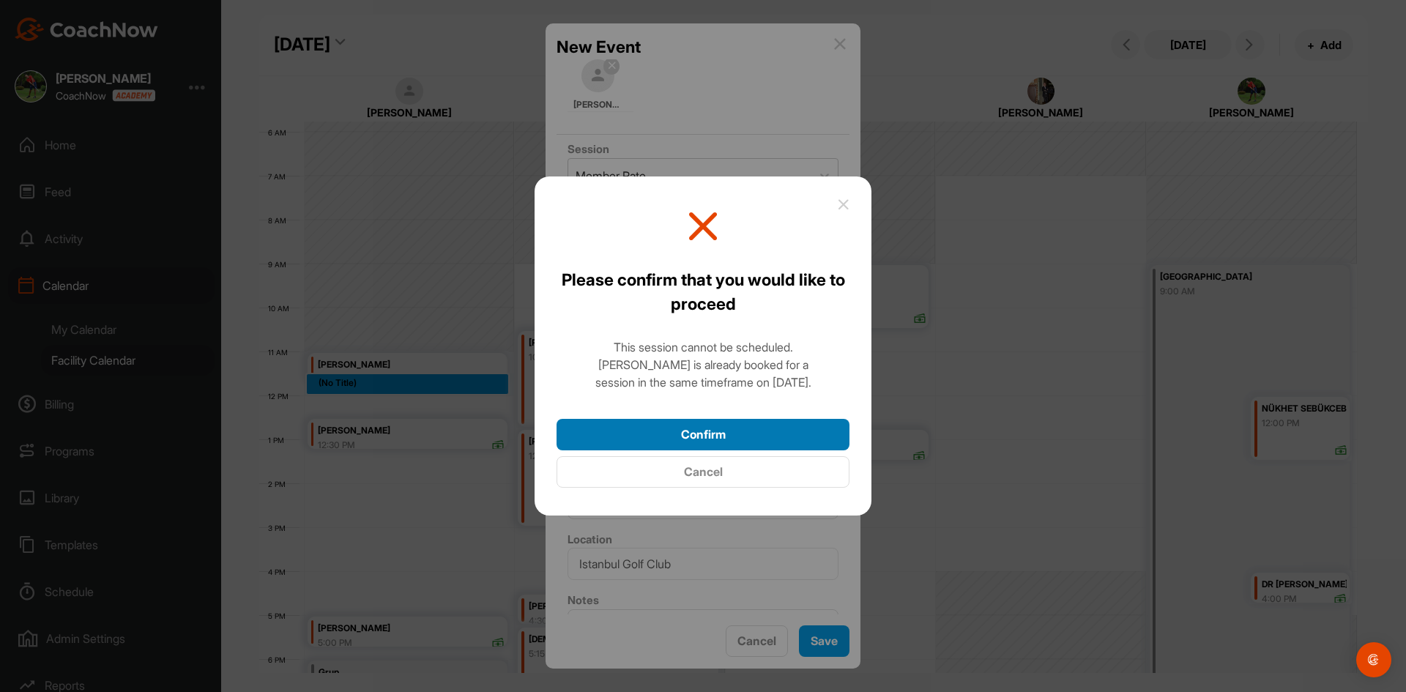
click at [734, 440] on button "Confirm" at bounding box center [702, 434] width 293 height 31
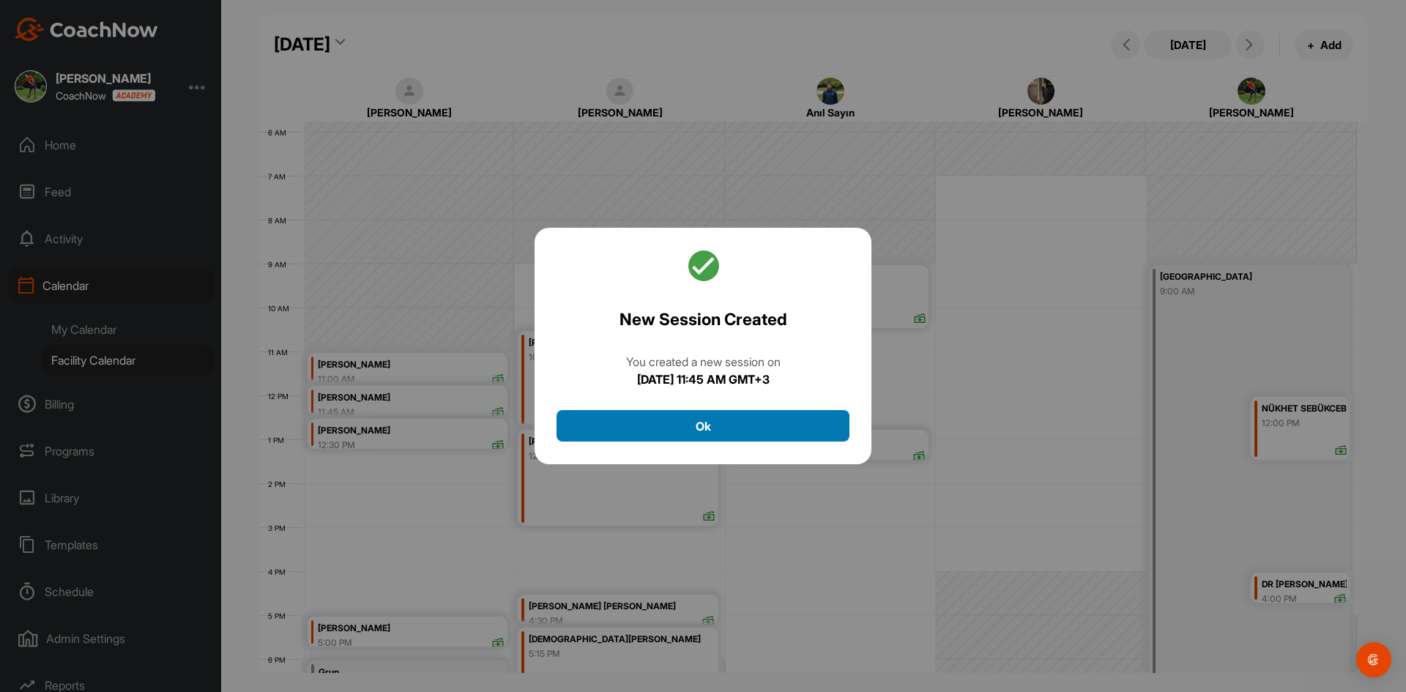
click at [679, 436] on button "Ok" at bounding box center [702, 425] width 293 height 31
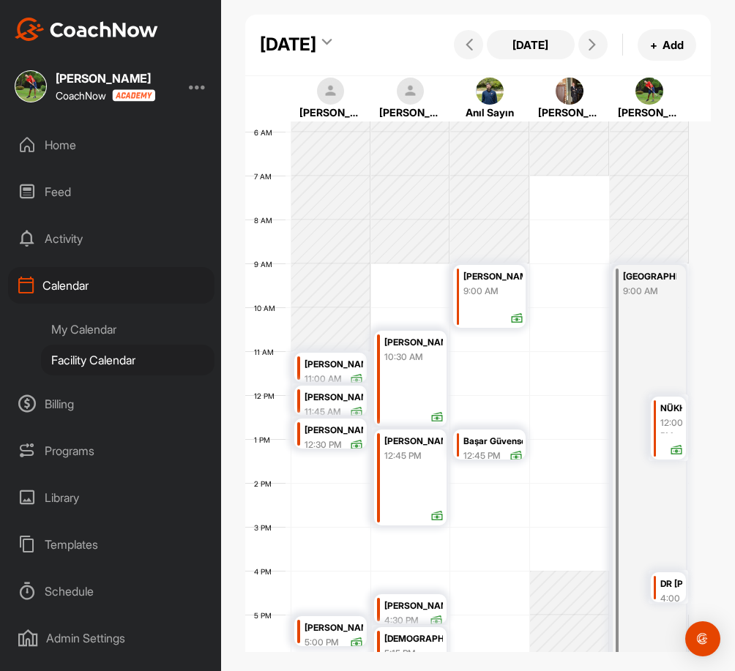
scroll to position [400, 0]
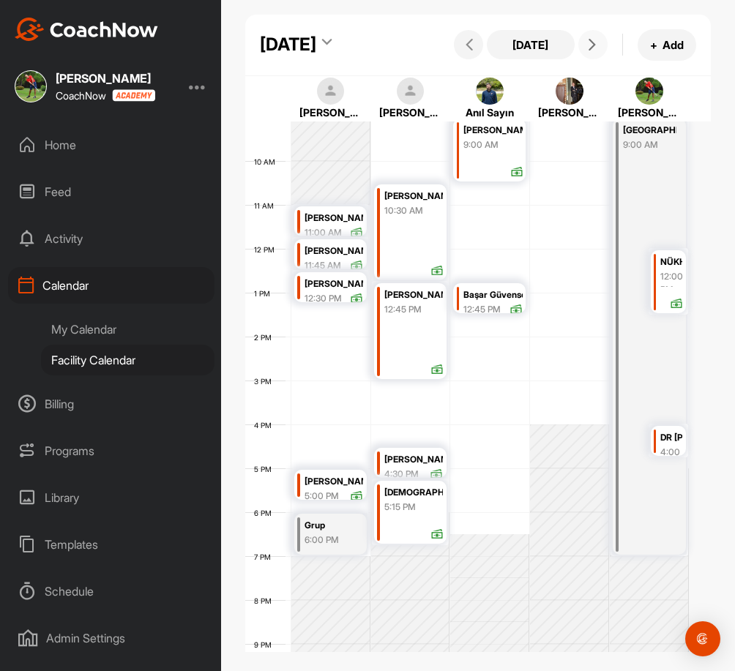
click at [591, 59] on button at bounding box center [592, 44] width 29 height 29
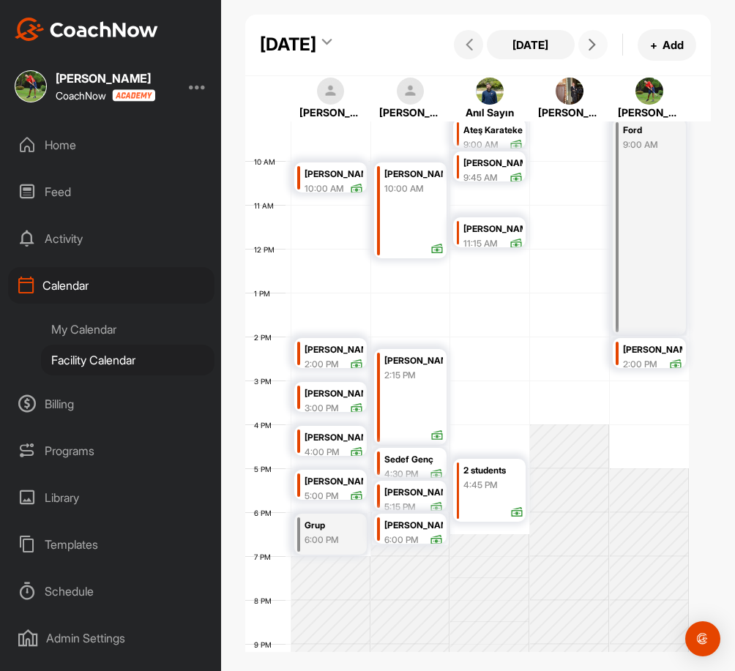
click at [586, 51] on icon at bounding box center [592, 45] width 12 height 12
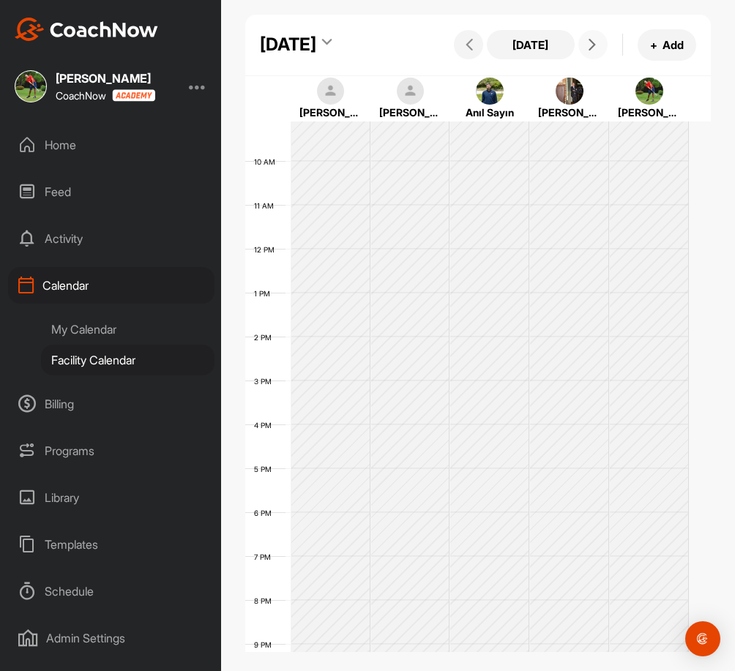
scroll to position [253, 0]
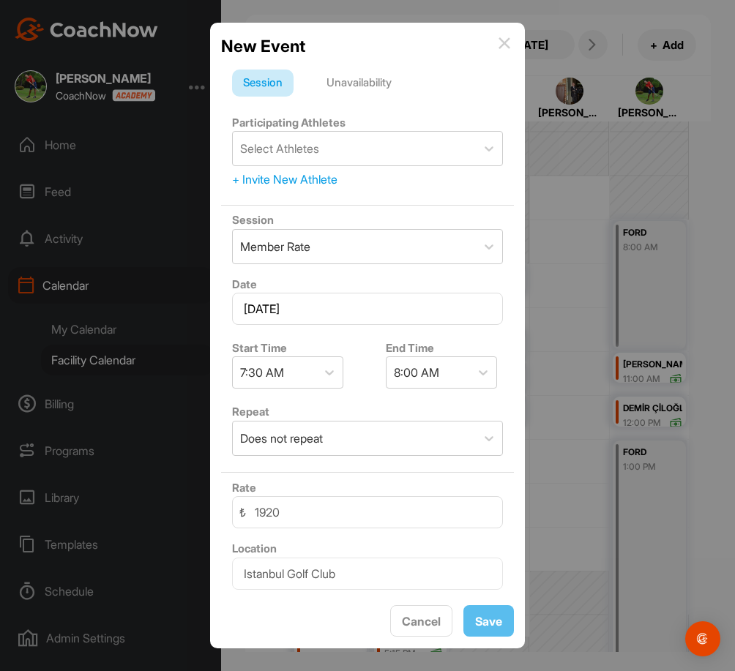
click at [505, 48] on img at bounding box center [505, 43] width 12 height 12
